Goal: Information Seeking & Learning: Learn about a topic

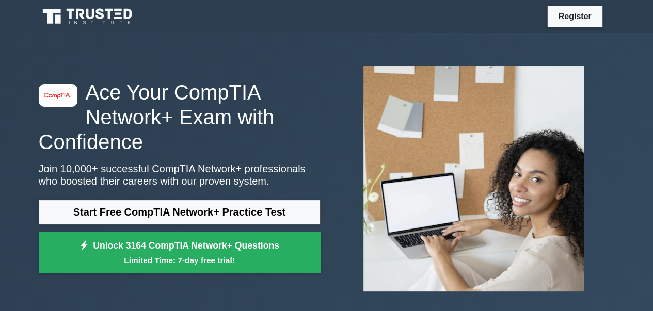
click at [0, 139] on div "image/svg+xml Ace Your CompTIA Network+ Exam with Confidence Join 10,000+ succe…" at bounding box center [326, 179] width 653 height 292
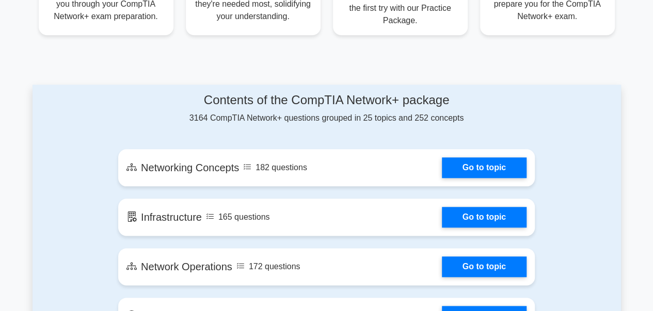
scroll to position [519, 0]
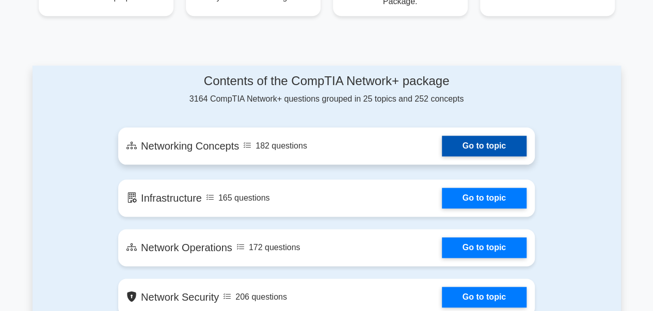
click at [495, 147] on link "Go to topic" at bounding box center [484, 146] width 85 height 21
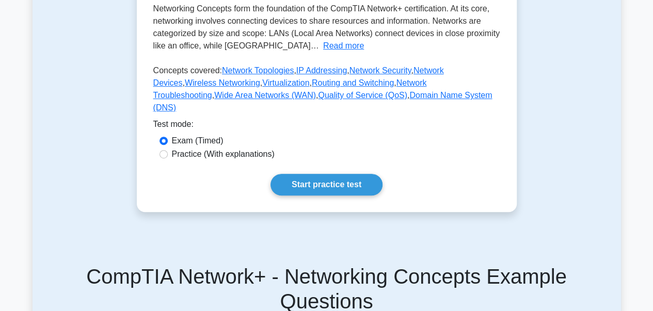
scroll to position [243, 0]
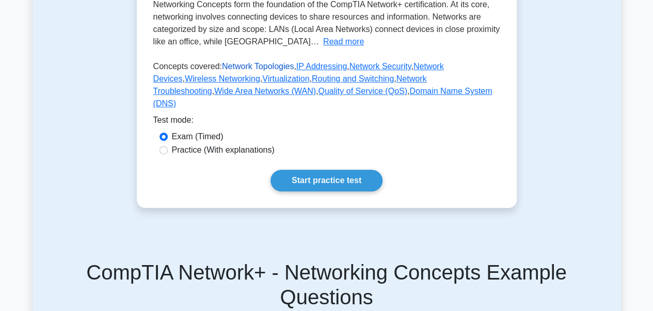
click at [250, 71] on link "Network Topologies" at bounding box center [258, 66] width 72 height 9
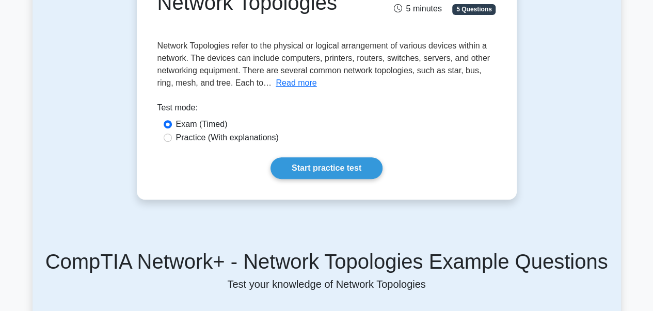
scroll to position [136, 0]
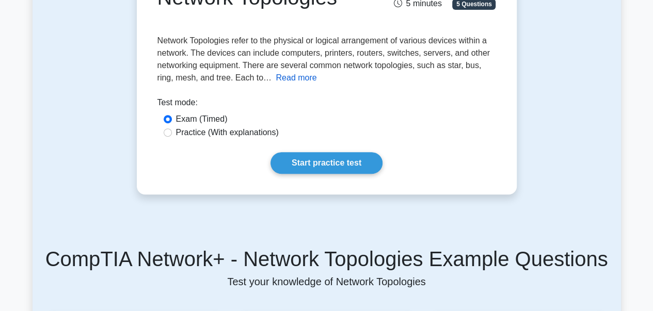
click at [296, 82] on button "Read more" at bounding box center [296, 78] width 41 height 12
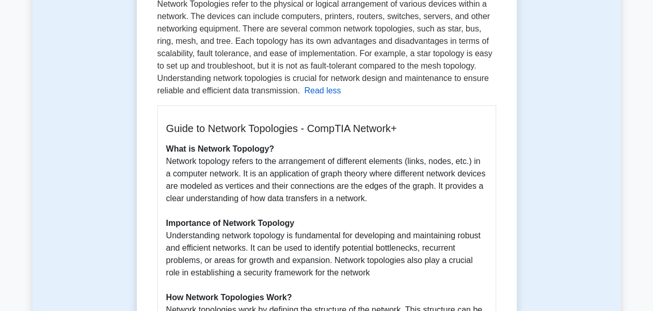
scroll to position [179, 0]
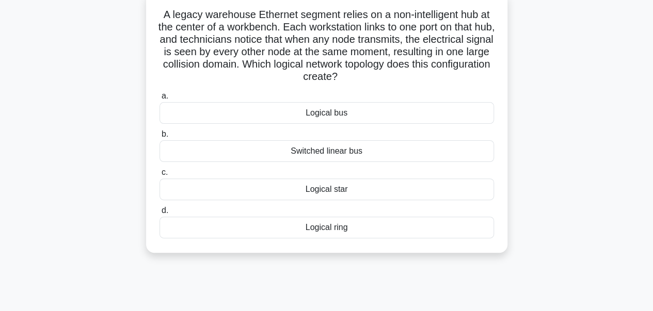
scroll to position [79, 0]
click at [456, 113] on div "Logical bus" at bounding box center [327, 113] width 335 height 22
click at [160, 99] on input "a. Logical bus" at bounding box center [160, 95] width 0 height 7
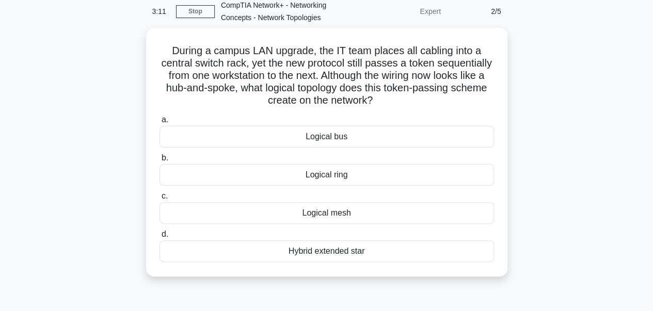
scroll to position [46, 0]
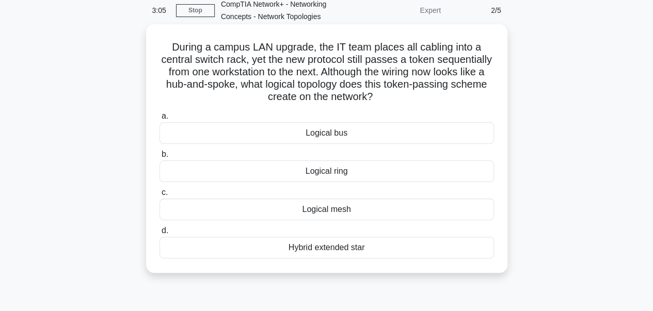
click at [446, 174] on div "Logical ring" at bounding box center [327, 172] width 335 height 22
click at [160, 158] on input "b. Logical ring" at bounding box center [160, 154] width 0 height 7
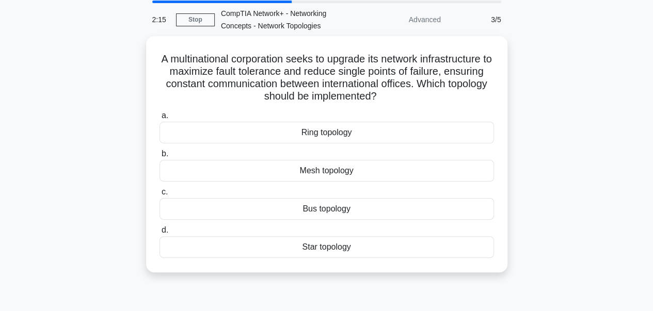
scroll to position [41, 0]
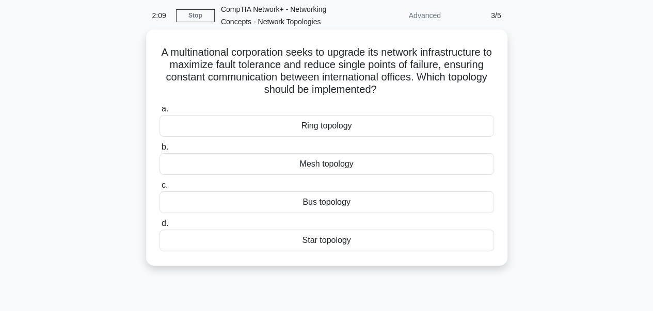
click at [460, 161] on div "Mesh topology" at bounding box center [327, 164] width 335 height 22
click at [160, 151] on input "b. Mesh topology" at bounding box center [160, 147] width 0 height 7
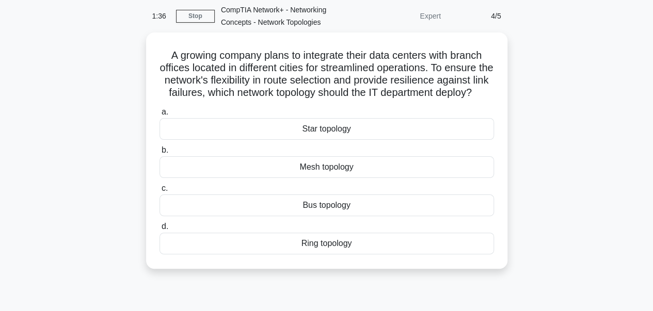
scroll to position [42, 0]
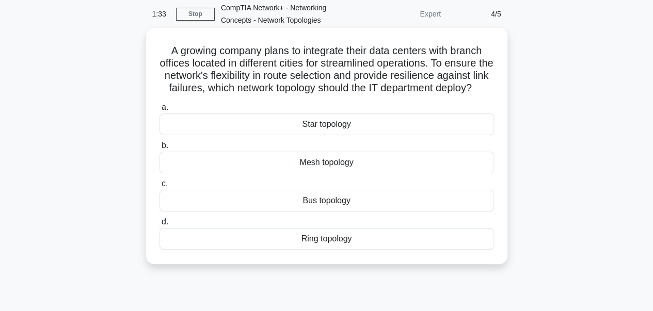
click at [457, 135] on div "Star topology" at bounding box center [327, 125] width 335 height 22
click at [160, 111] on input "a. Star topology" at bounding box center [160, 107] width 0 height 7
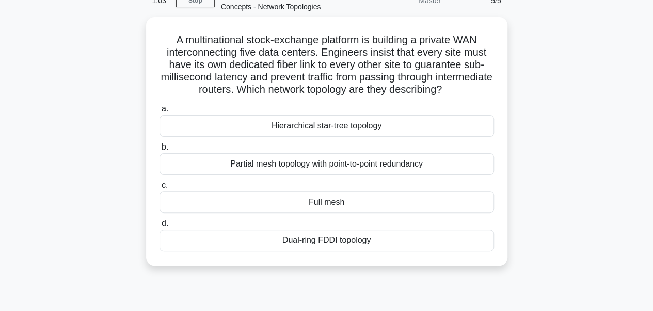
scroll to position [55, 0]
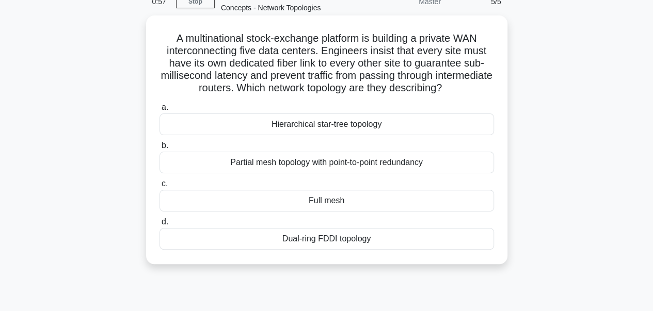
click at [476, 124] on div "Hierarchical star-tree topology" at bounding box center [327, 125] width 335 height 22
click at [160, 111] on input "a. Hierarchical star-tree topology" at bounding box center [160, 107] width 0 height 7
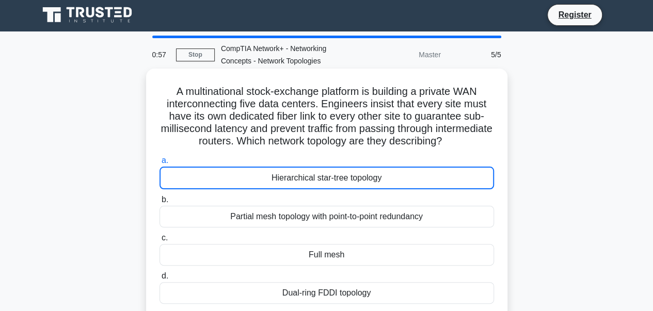
scroll to position [0, 0]
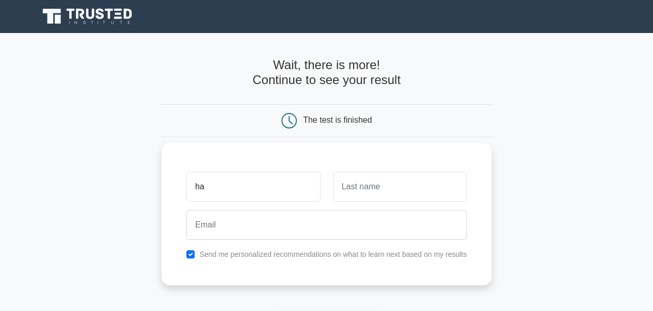
type input "happy"
click at [364, 197] on input "text" at bounding box center [400, 187] width 134 height 30
type input "[PERSON_NAME]"
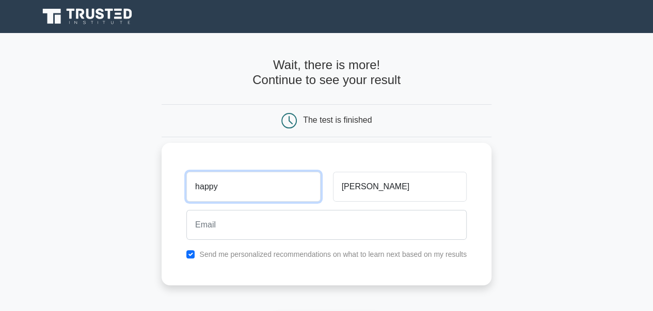
click at [201, 188] on input "happy" at bounding box center [253, 187] width 134 height 30
type input "Happy"
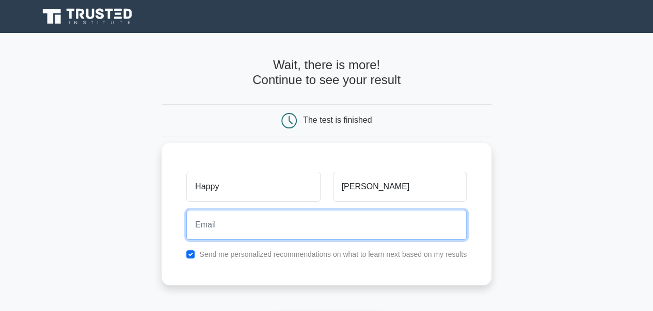
click at [219, 225] on input "email" at bounding box center [326, 225] width 280 height 30
type input "happy.sylvester@gmail.com"
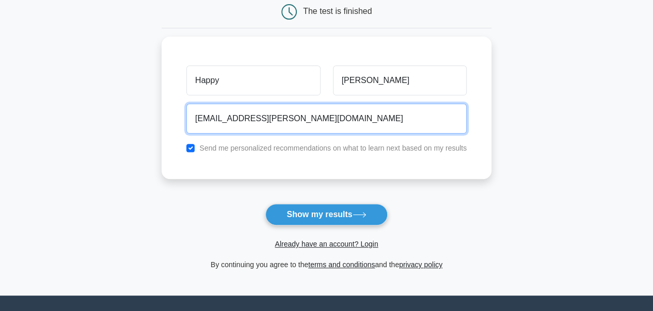
scroll to position [124, 0]
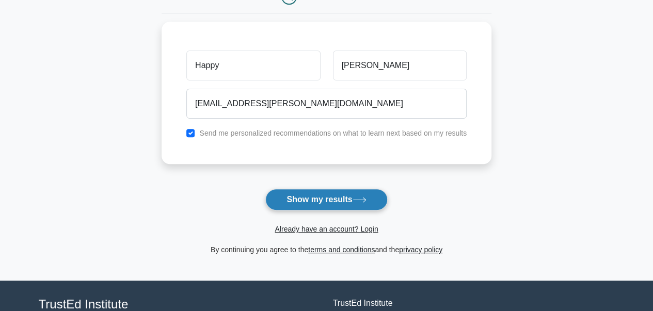
click at [314, 198] on button "Show my results" at bounding box center [326, 200] width 122 height 22
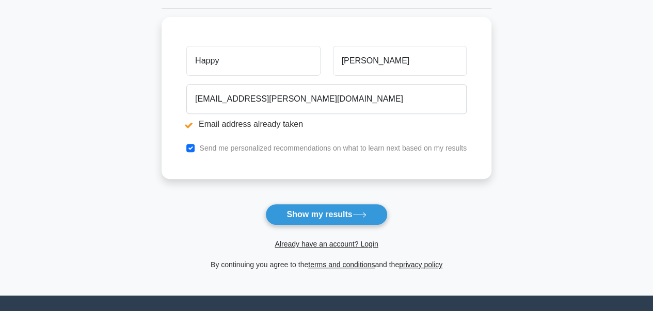
scroll to position [168, 0]
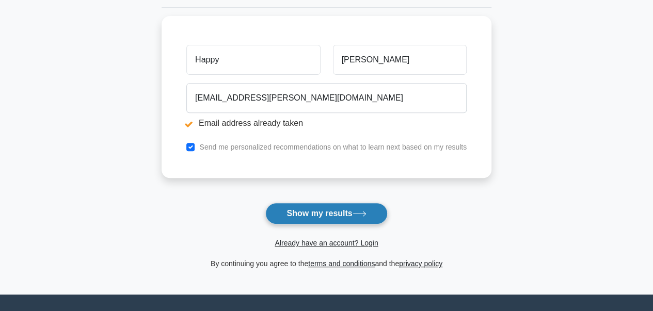
click at [334, 217] on button "Show my results" at bounding box center [326, 214] width 122 height 22
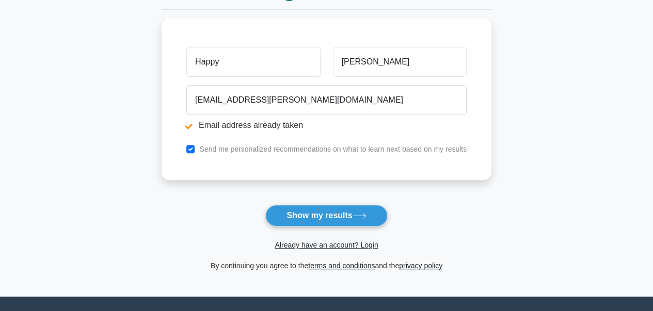
scroll to position [168, 0]
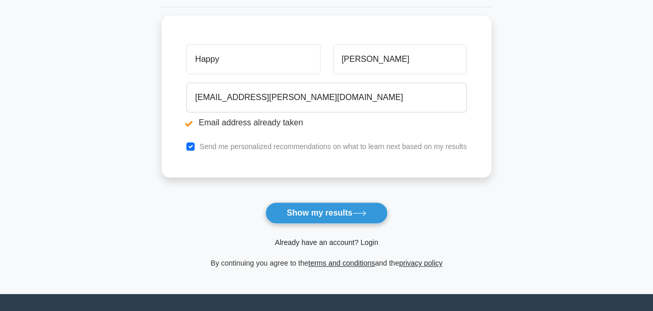
click at [371, 244] on link "Already have an account? Login" at bounding box center [326, 243] width 103 height 8
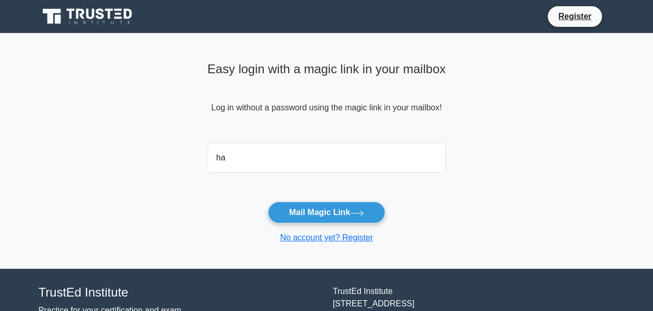
type input "[EMAIL_ADDRESS][PERSON_NAME][DOMAIN_NAME]"
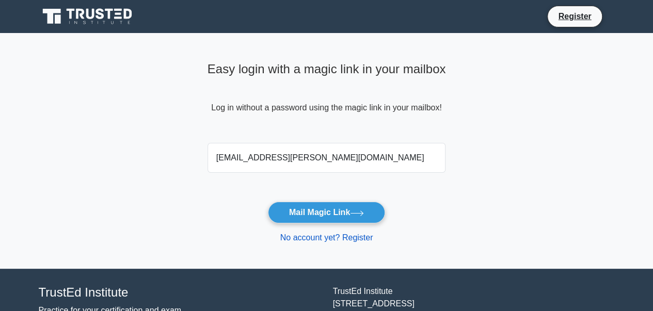
click at [361, 241] on link "No account yet? Register" at bounding box center [326, 237] width 93 height 9
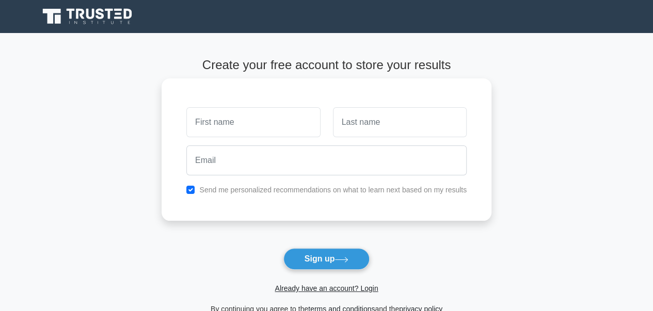
click at [235, 114] on input "text" at bounding box center [253, 122] width 134 height 30
type input "Happy"
click at [351, 126] on input "text" at bounding box center [400, 122] width 134 height 30
type input "Zacharia"
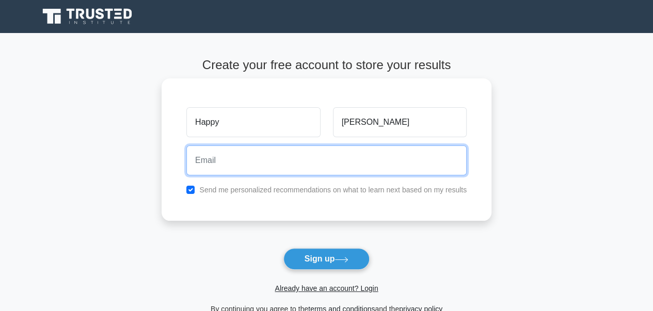
click at [307, 169] on input "email" at bounding box center [326, 161] width 280 height 30
type input "[EMAIL_ADDRESS][PERSON_NAME][DOMAIN_NAME]"
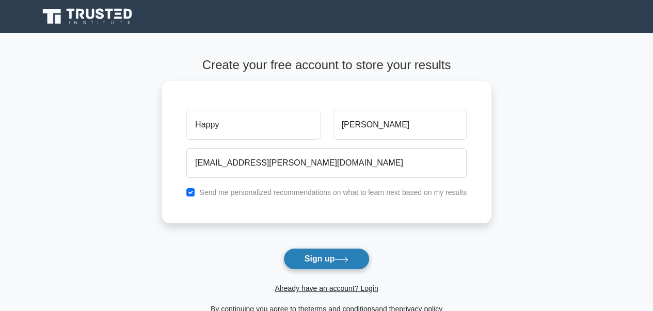
click at [335, 263] on button "Sign up" at bounding box center [326, 259] width 87 height 22
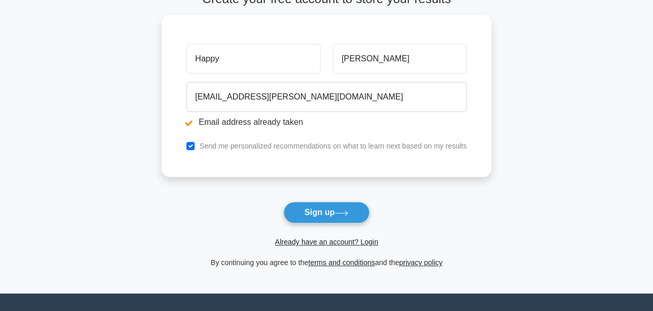
scroll to position [109, 0]
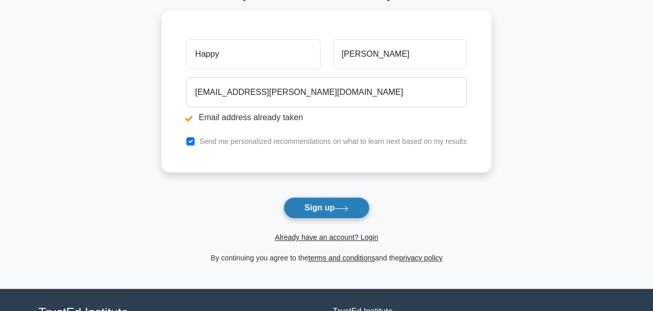
click at [310, 207] on button "Sign up" at bounding box center [326, 208] width 87 height 22
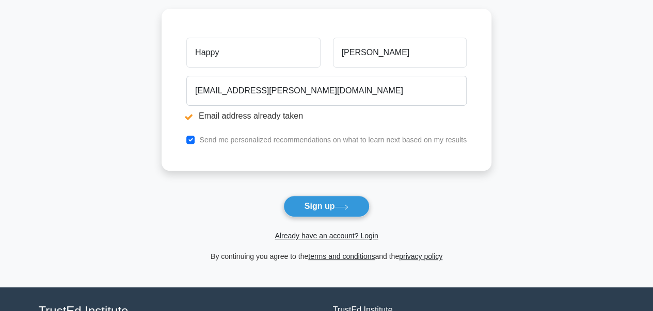
scroll to position [112, 0]
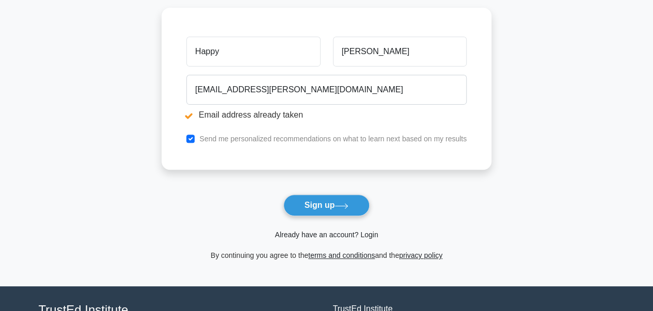
click at [372, 237] on link "Already have an account? Login" at bounding box center [326, 235] width 103 height 8
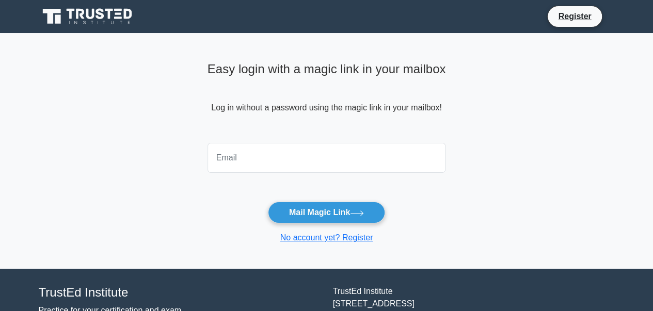
click at [280, 149] on input "email" at bounding box center [327, 158] width 239 height 30
type input "happy.sylvester@gmail.com"
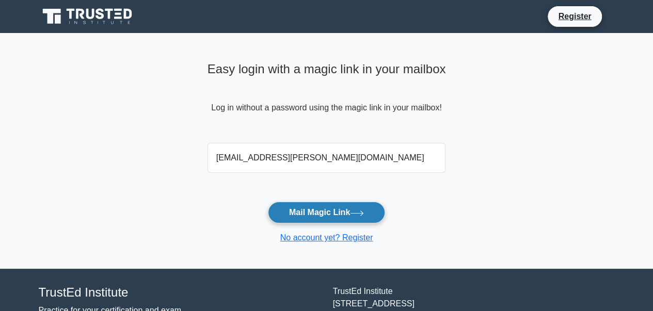
click at [328, 214] on button "Mail Magic Link" at bounding box center [326, 213] width 117 height 22
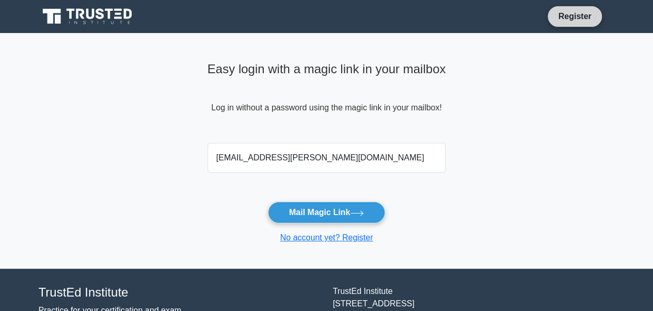
click at [573, 18] on link "Register" at bounding box center [574, 16] width 45 height 13
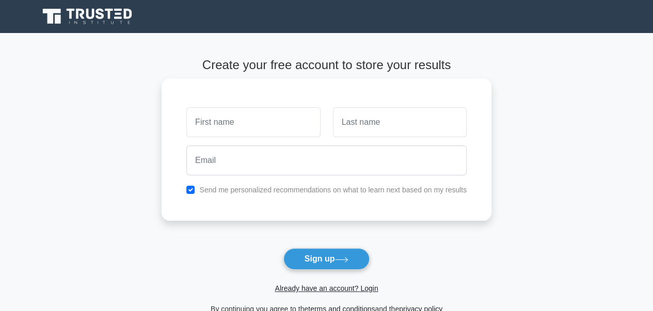
click at [233, 119] on input "text" at bounding box center [253, 122] width 134 height 30
type input "Happy"
click at [350, 119] on input "text" at bounding box center [400, 122] width 134 height 30
type input "Zacharia"
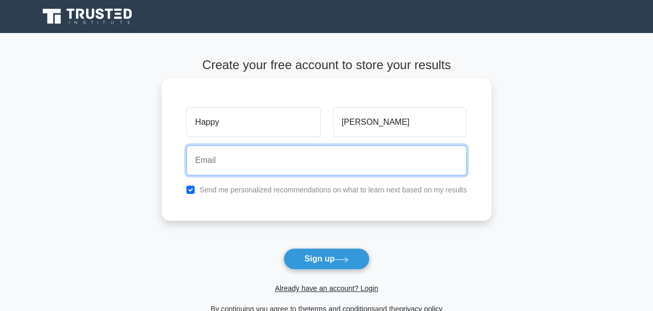
click at [331, 170] on input "email" at bounding box center [326, 161] width 280 height 30
type input "[EMAIL_ADDRESS][PERSON_NAME][DOMAIN_NAME]"
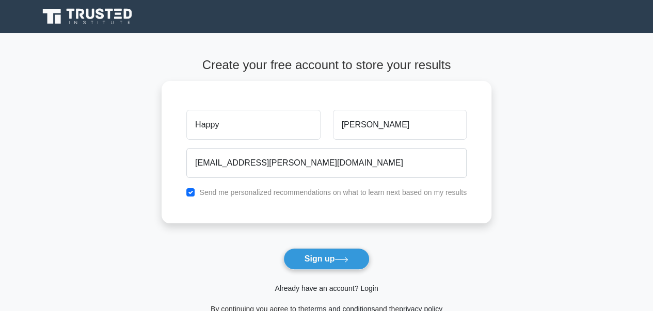
click at [369, 287] on link "Already have an account? Login" at bounding box center [326, 289] width 103 height 8
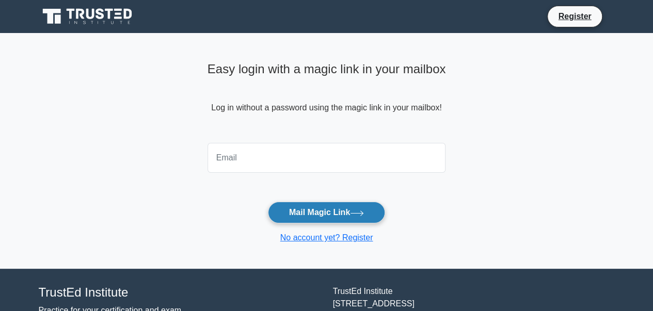
click at [317, 211] on button "Mail Magic Link" at bounding box center [326, 213] width 117 height 22
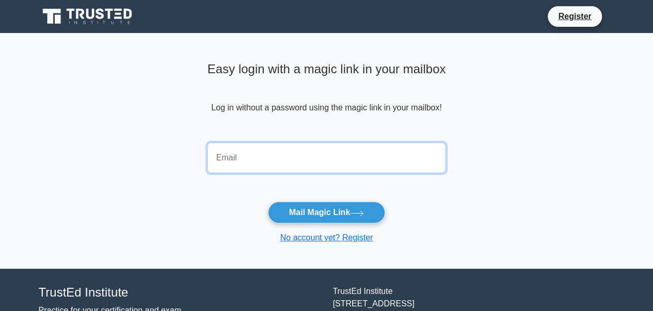
click at [274, 160] on input "email" at bounding box center [327, 158] width 239 height 30
type input "[EMAIL_ADDRESS][PERSON_NAME][DOMAIN_NAME]"
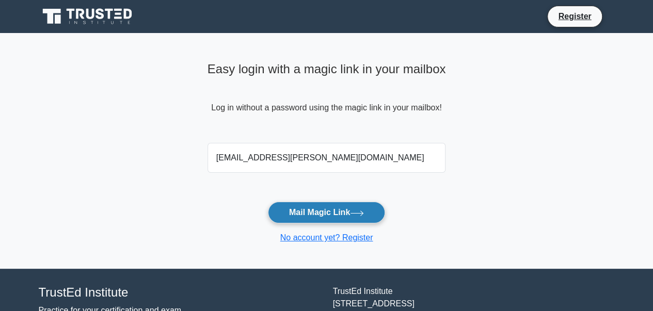
click at [312, 217] on button "Mail Magic Link" at bounding box center [326, 213] width 117 height 22
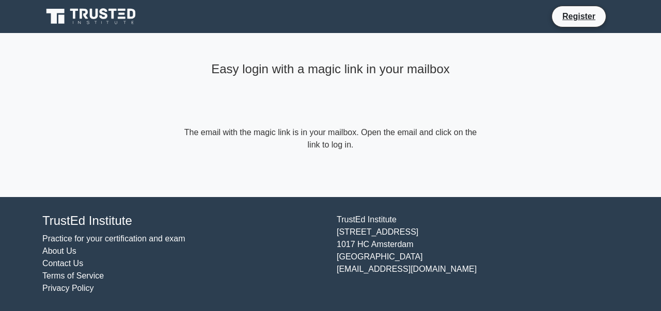
click at [302, 69] on h4 "Easy login with a magic link in your mailbox" at bounding box center [330, 69] width 297 height 15
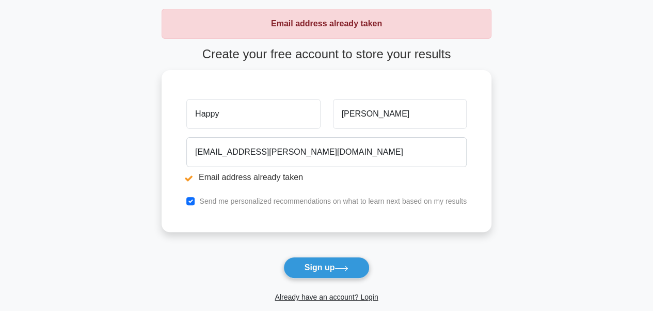
scroll to position [50, 0]
click at [329, 266] on button "Sign up" at bounding box center [326, 268] width 87 height 22
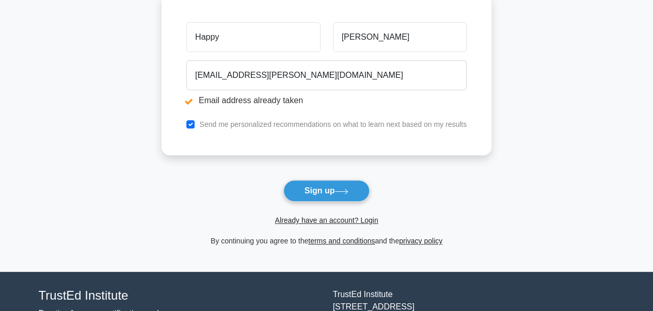
scroll to position [127, 0]
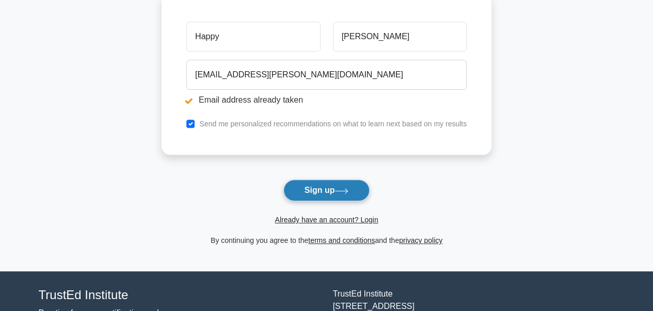
click at [316, 191] on button "Sign up" at bounding box center [326, 191] width 87 height 22
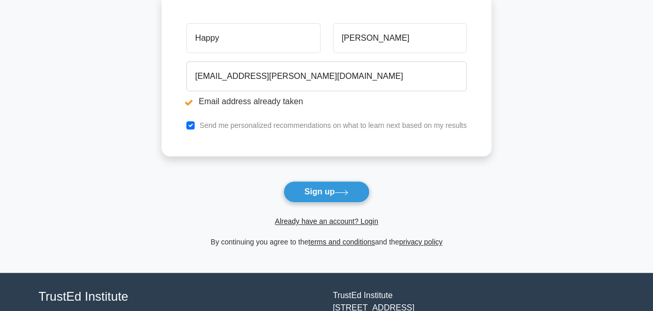
scroll to position [127, 0]
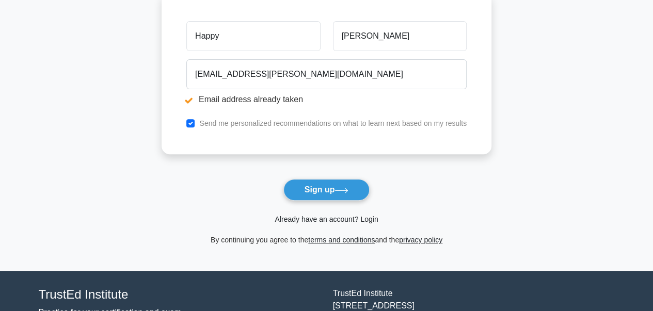
click at [366, 219] on link "Already have an account? Login" at bounding box center [326, 219] width 103 height 8
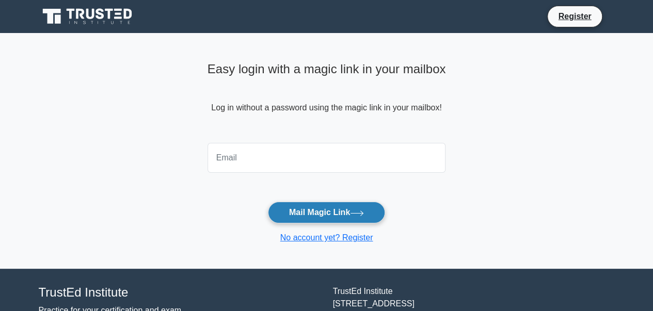
click at [324, 212] on button "Mail Magic Link" at bounding box center [326, 213] width 117 height 22
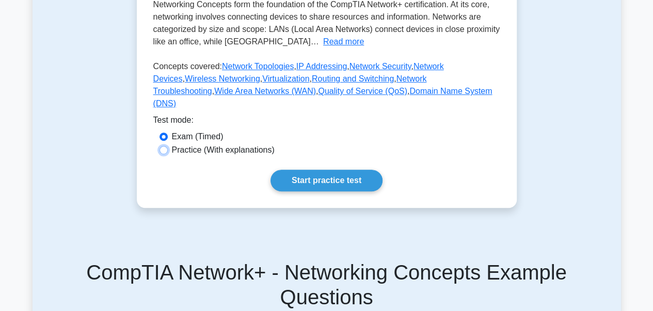
click at [164, 154] on input "Practice (With explanations)" at bounding box center [164, 150] width 8 height 8
radio input "true"
click at [313, 71] on link "IP Addressing" at bounding box center [321, 66] width 51 height 9
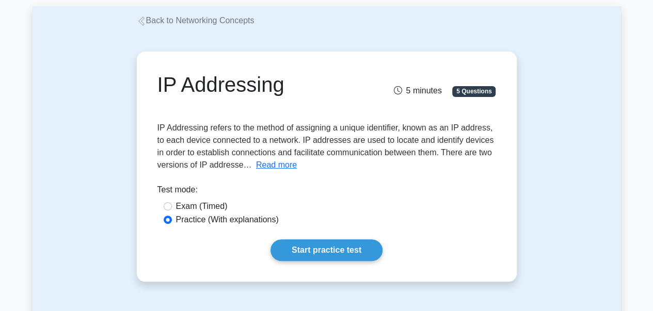
scroll to position [52, 0]
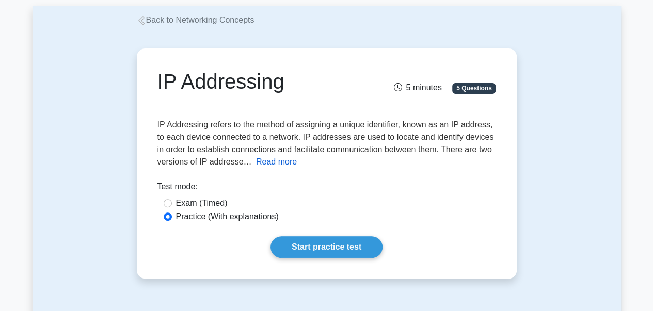
click at [258, 166] on button "Read more" at bounding box center [276, 162] width 41 height 12
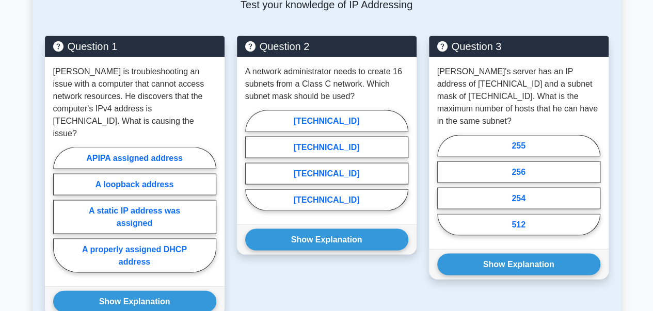
scroll to position [944, 0]
